Goal: Check status: Check status

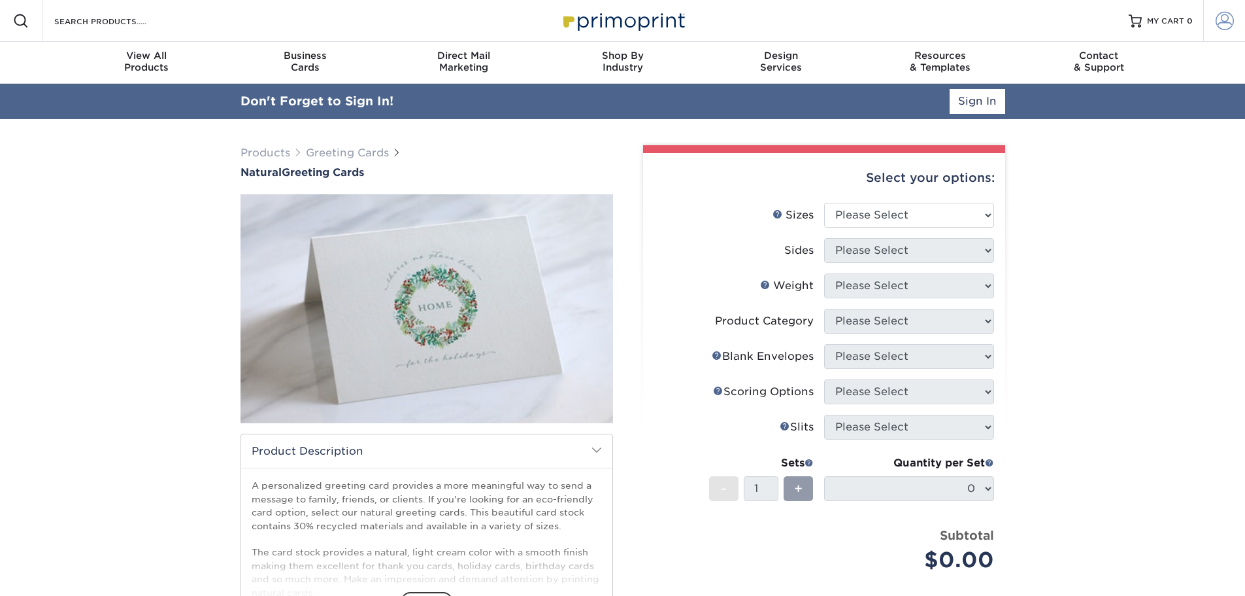
click at [1231, 25] on span at bounding box center [1225, 21] width 18 height 18
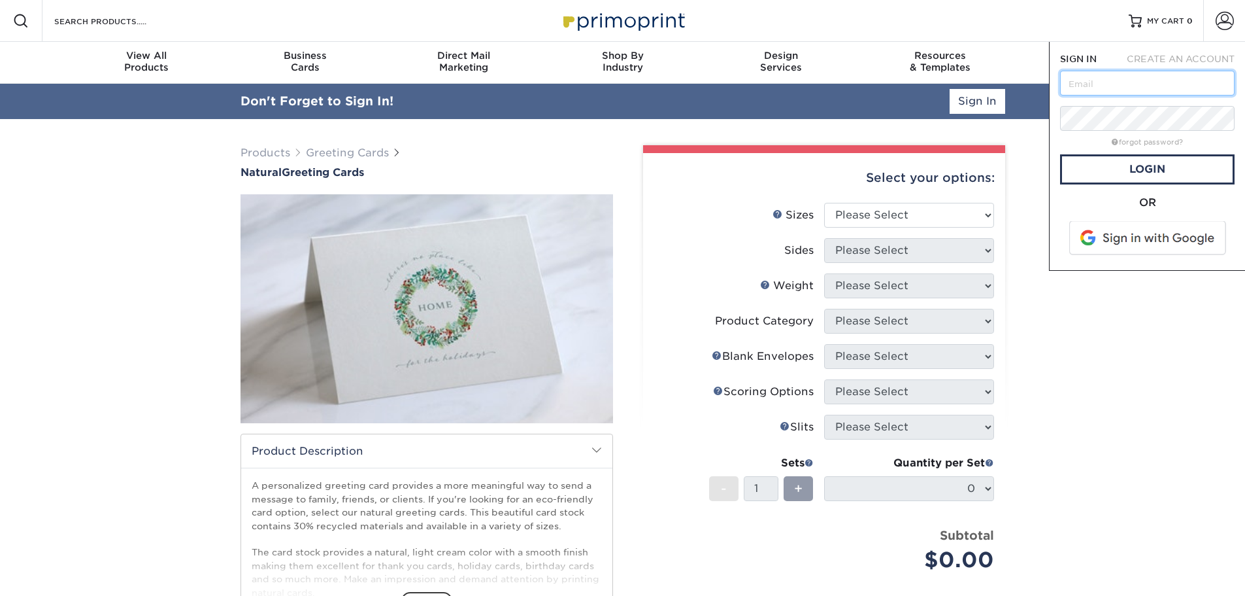
click at [1159, 81] on input "text" at bounding box center [1147, 83] width 175 height 25
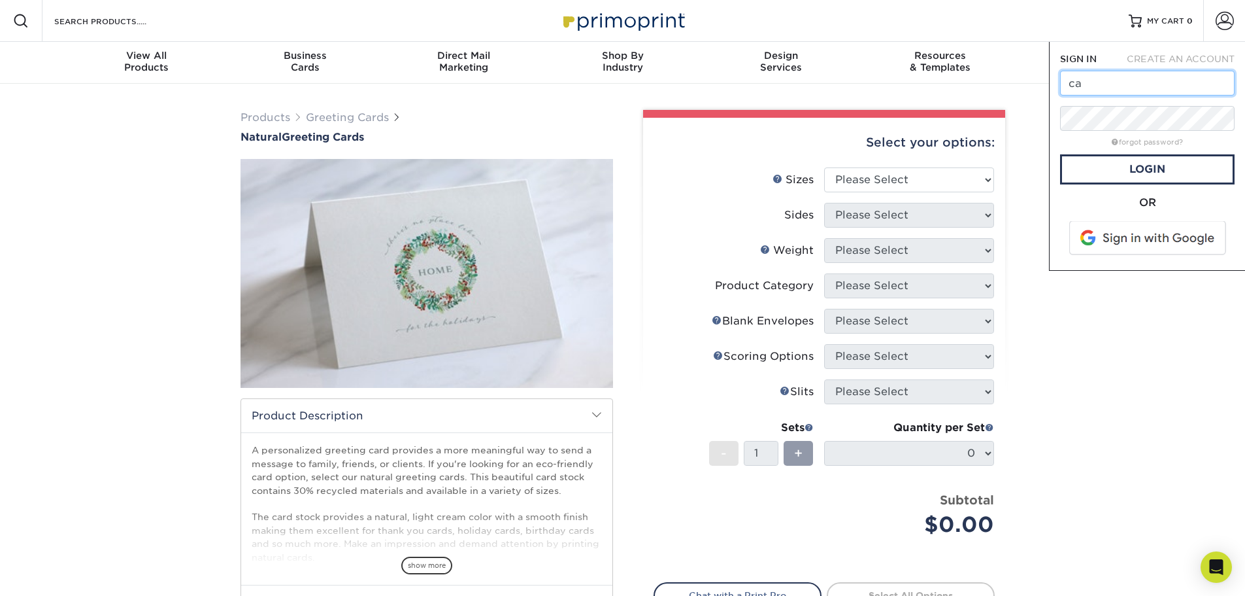
type input "[EMAIL_ADDRESS][DOMAIN_NAME]"
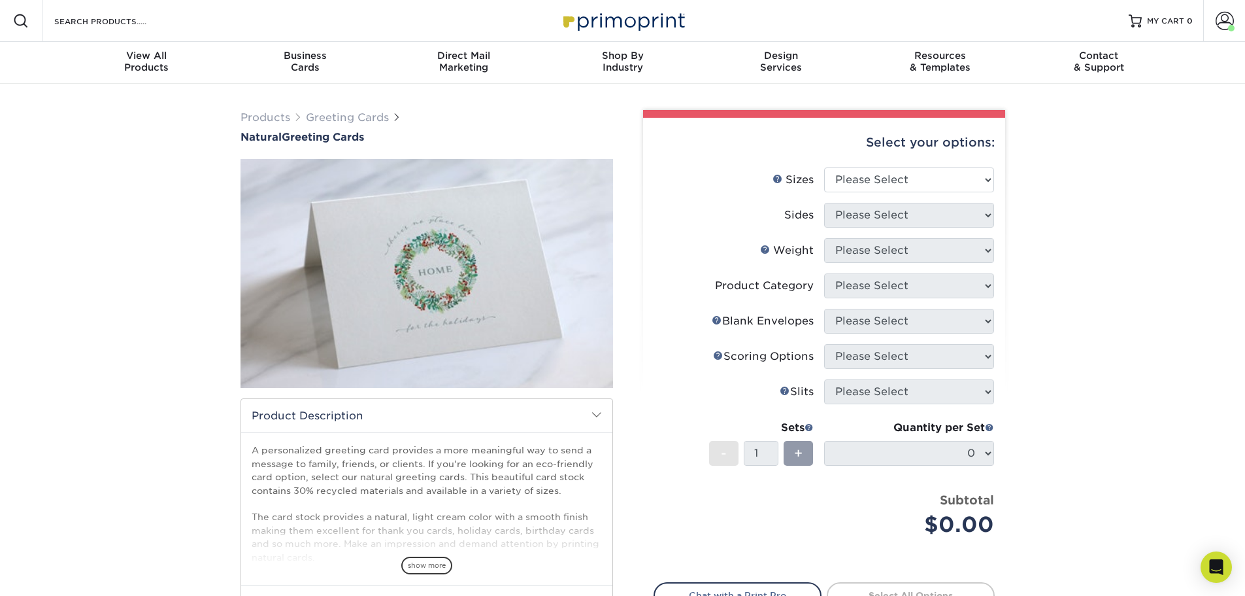
click at [1046, 239] on div "Products Greeting Cards Natural Greeting Cards show more Templates /" at bounding box center [622, 412] width 1245 height 656
click at [1233, 16] on span at bounding box center [1225, 21] width 18 height 18
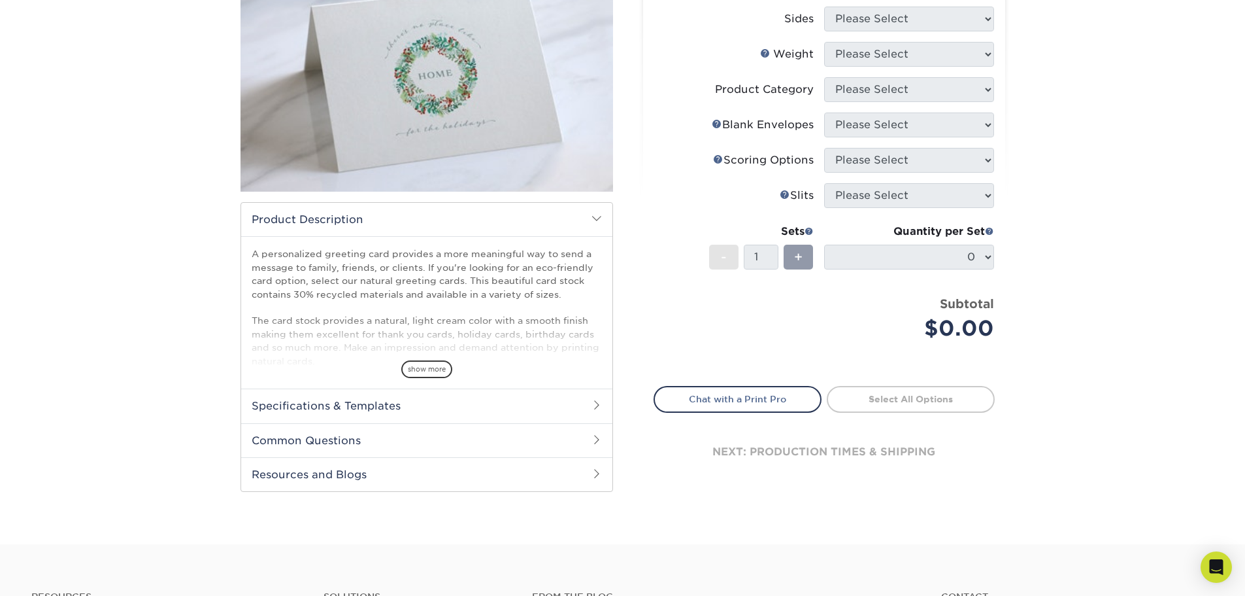
scroll to position [392, 0]
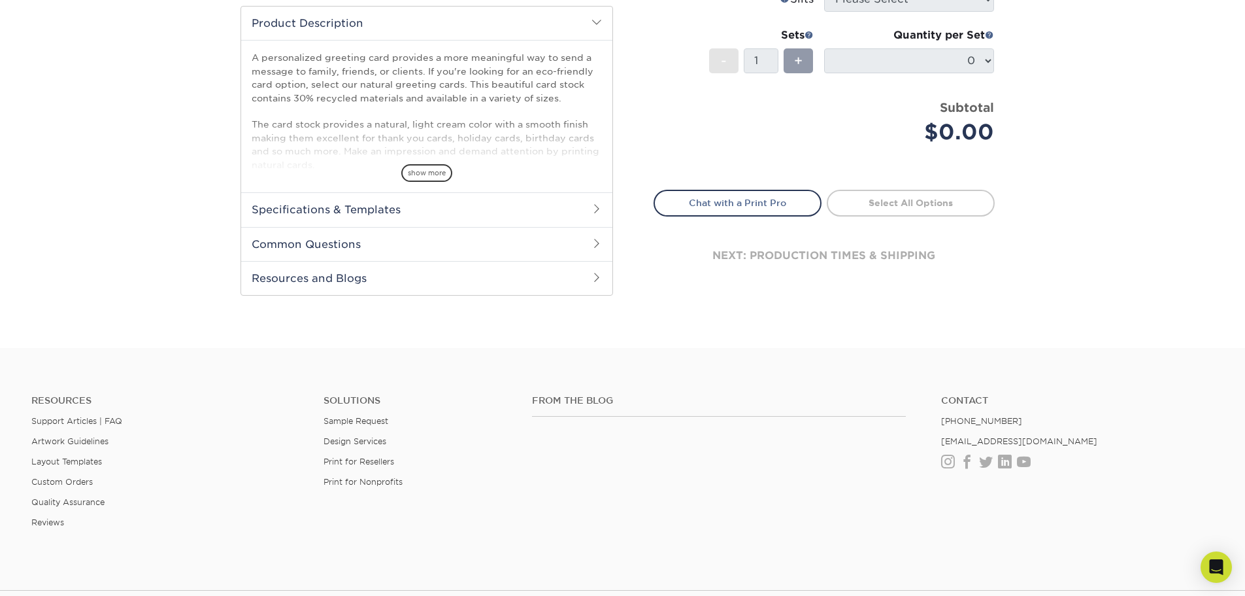
click at [1158, 216] on div "Products Greeting Cards Natural Greeting Cards show more Templates /" at bounding box center [622, 19] width 1245 height 656
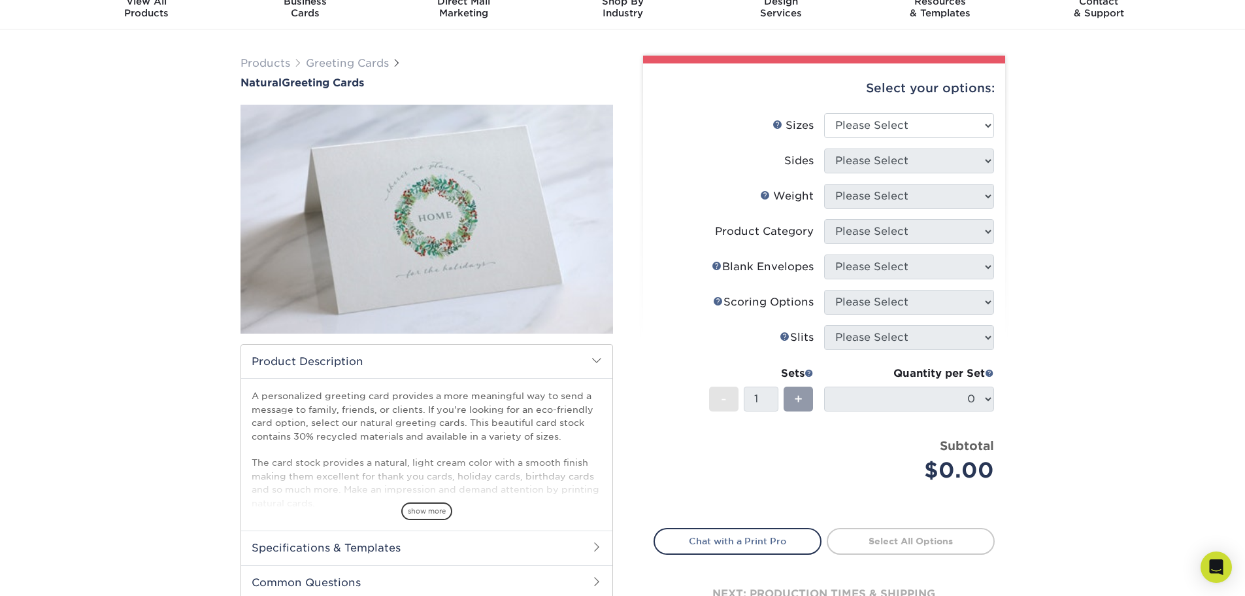
scroll to position [0, 0]
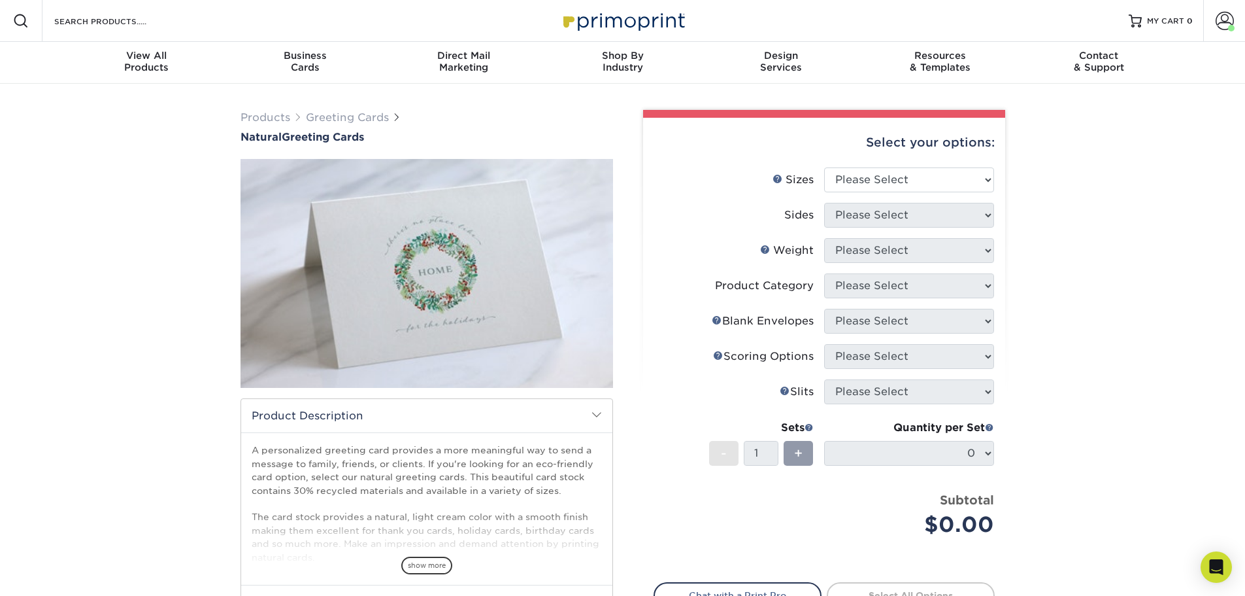
click at [1200, 29] on div "Resources Menu Search Products Account Welcome, Caitlyn Account Dashboard Activ…" at bounding box center [622, 21] width 1245 height 42
click at [1217, 18] on span at bounding box center [1225, 21] width 18 height 18
click at [1092, 135] on link "Order History" at bounding box center [1148, 144] width 164 height 18
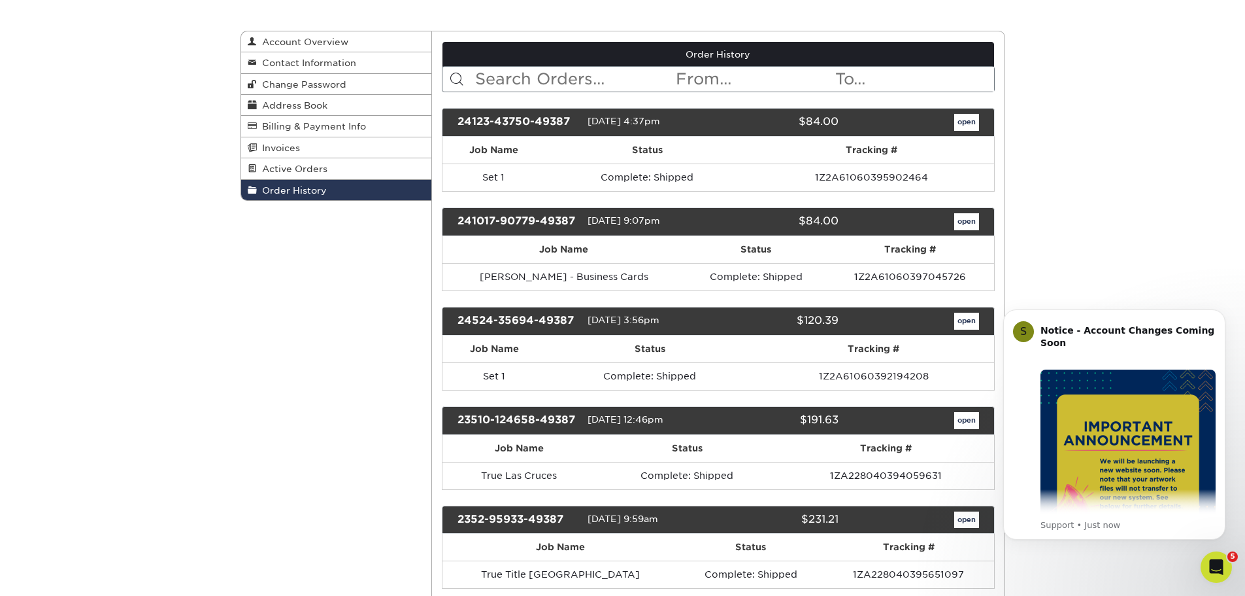
scroll to position [65, 0]
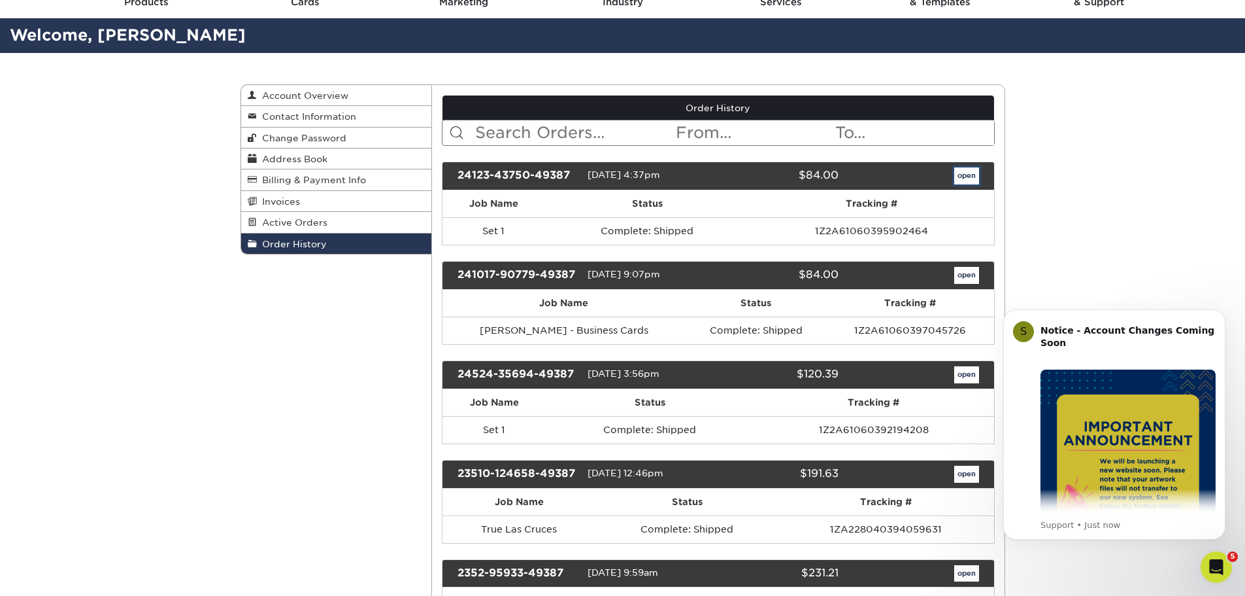
click at [961, 176] on link "open" at bounding box center [966, 175] width 25 height 17
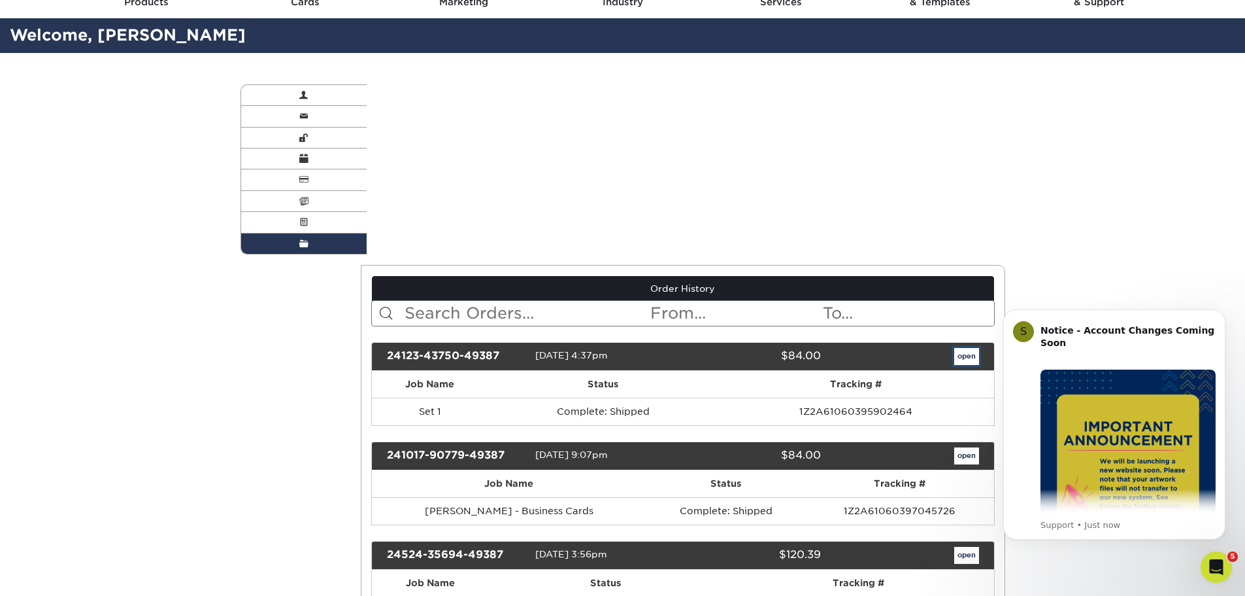
scroll to position [0, 0]
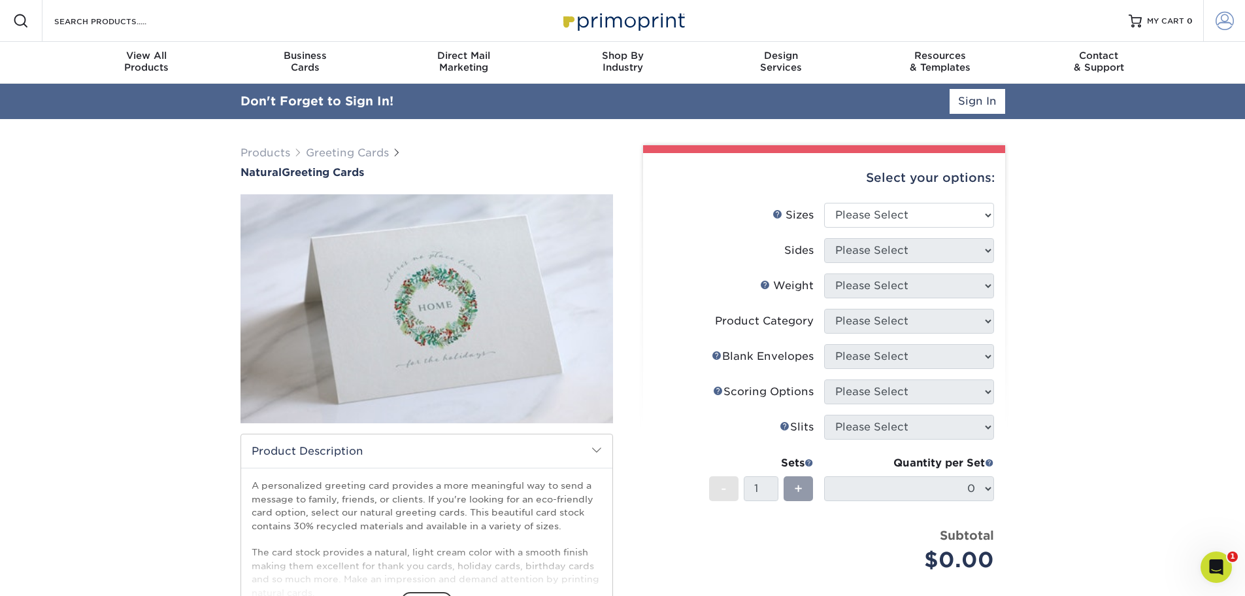
click at [1223, 17] on span at bounding box center [1225, 21] width 18 height 18
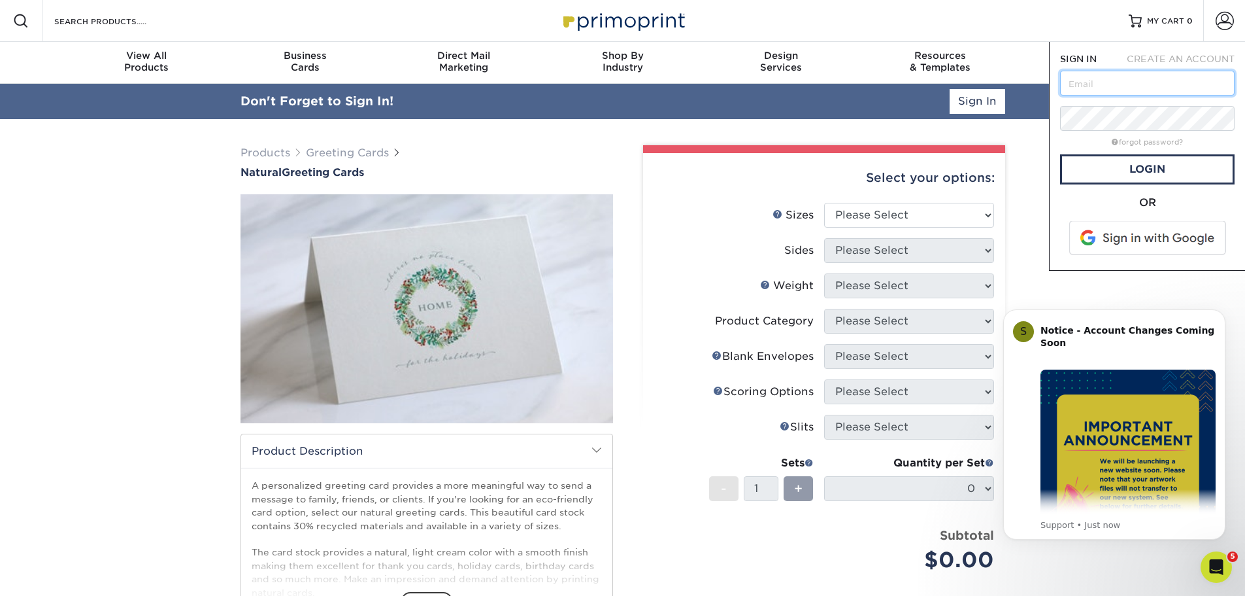
click at [1150, 71] on input "text" at bounding box center [1147, 83] width 175 height 25
type input "caitlyn@truetitlepartners.com"
